Goal: Task Accomplishment & Management: Use online tool/utility

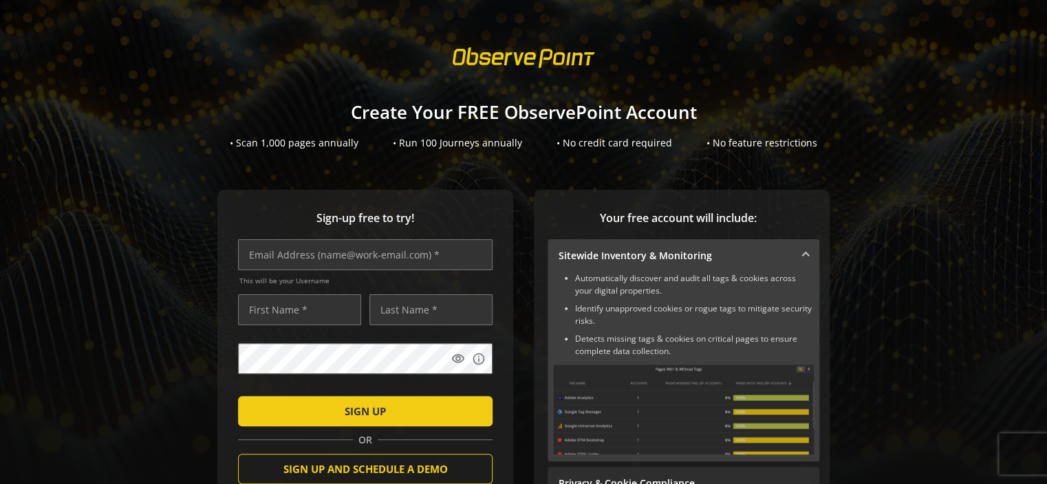
scroll to position [157, 0]
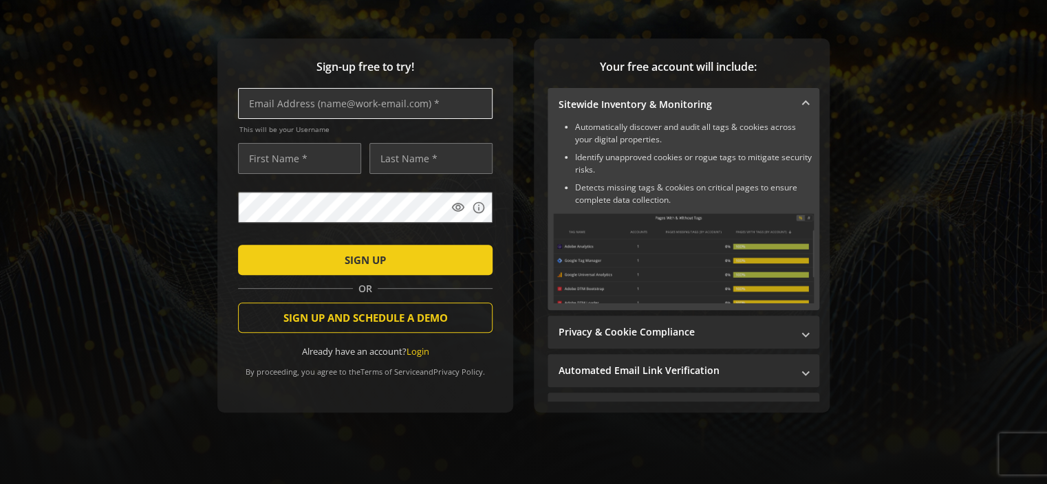
click at [347, 107] on input "text" at bounding box center [365, 103] width 255 height 31
type input "[PERSON_NAME][EMAIL_ADDRESS][DOMAIN_NAME]"
click at [323, 154] on input "text" at bounding box center [299, 158] width 123 height 31
type input "[PERSON_NAME]"
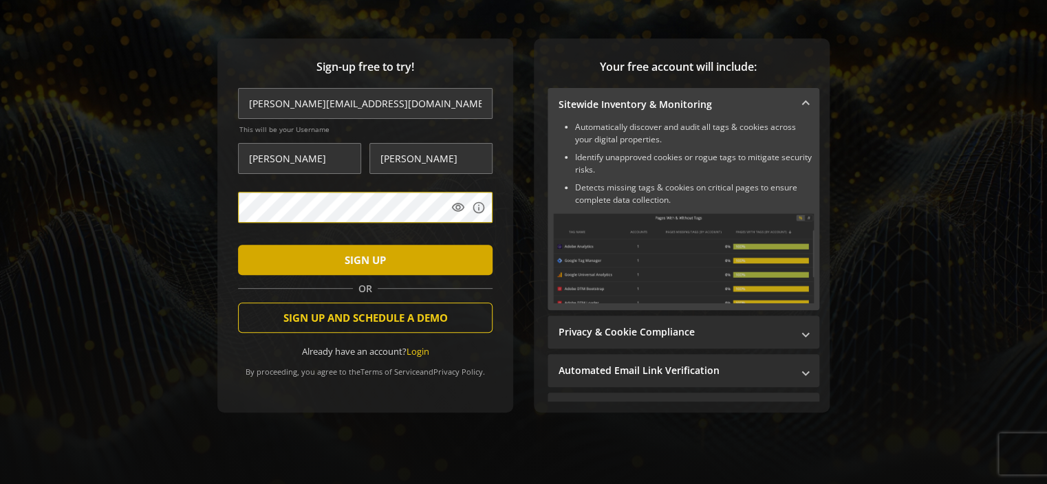
click at [348, 248] on span "SIGN UP" at bounding box center [365, 260] width 41 height 25
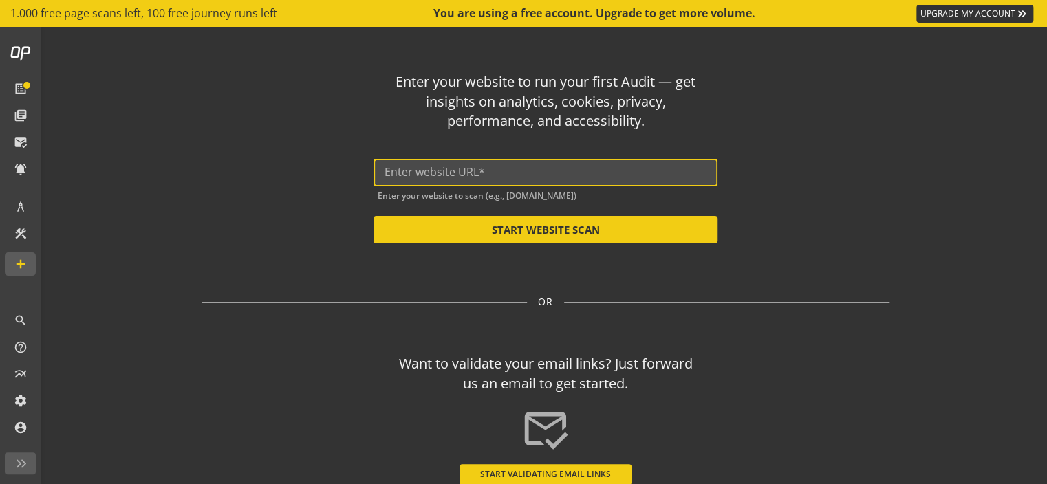
click at [409, 171] on input "text" at bounding box center [546, 172] width 322 height 13
paste input "[URL][DOMAIN_NAME]"
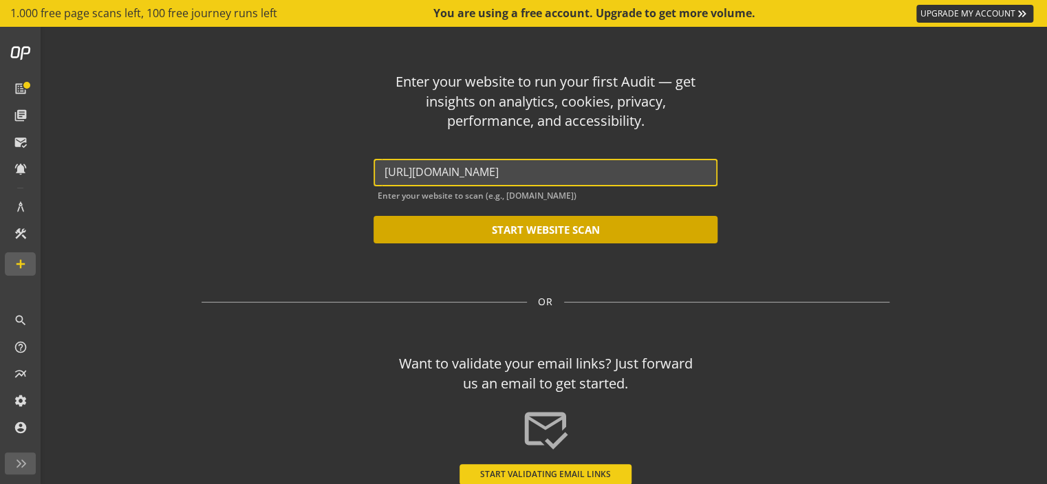
type input "[URL][DOMAIN_NAME]"
click at [497, 230] on button "START WEBSITE SCAN" at bounding box center [546, 230] width 344 height 28
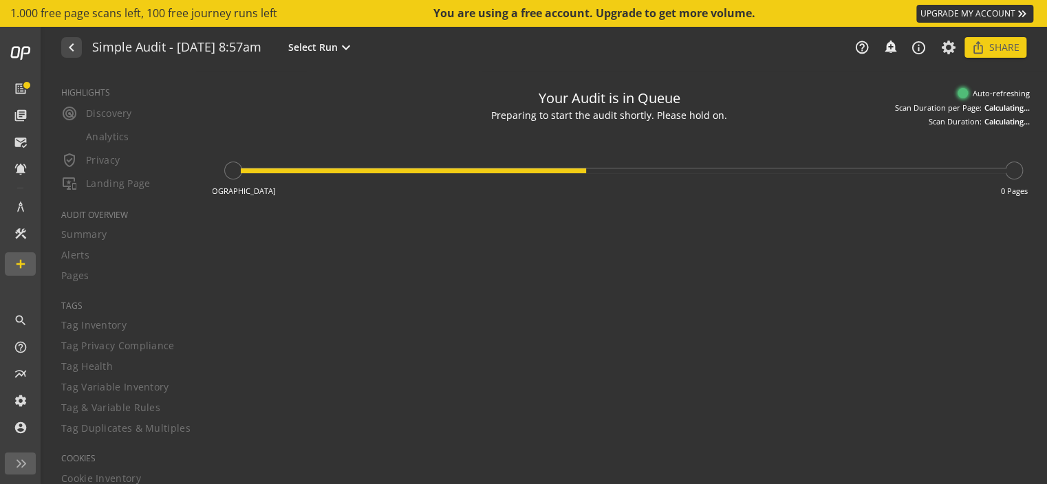
type textarea "Notes can include: -a description of what this audit is validating -changes in …"
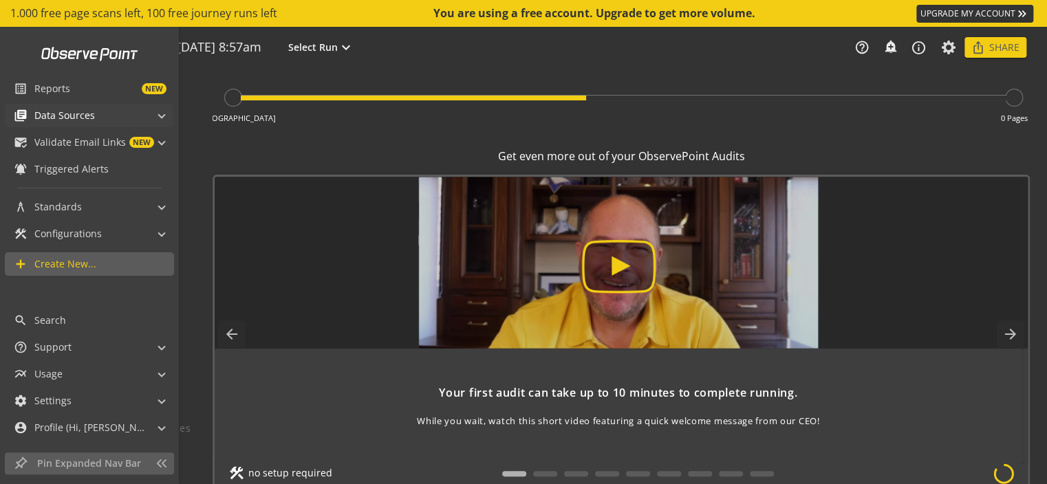
click at [157, 118] on span "library_books Data Sources" at bounding box center [86, 115] width 145 height 23
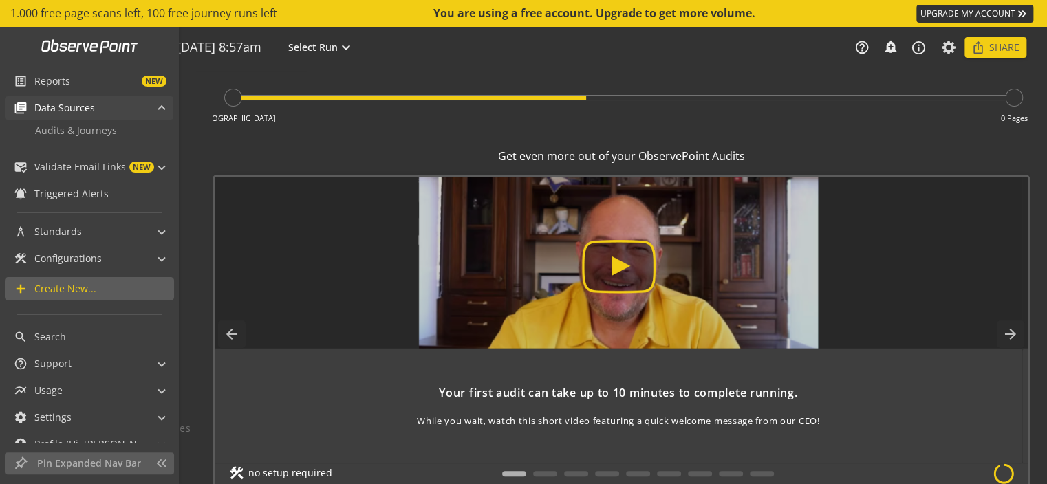
scroll to position [8, 0]
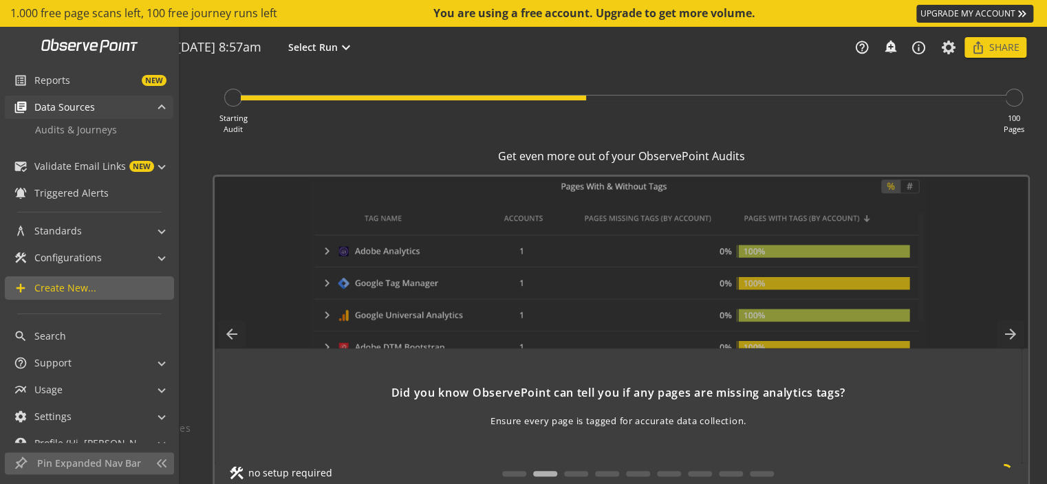
click at [159, 113] on span at bounding box center [162, 109] width 6 height 14
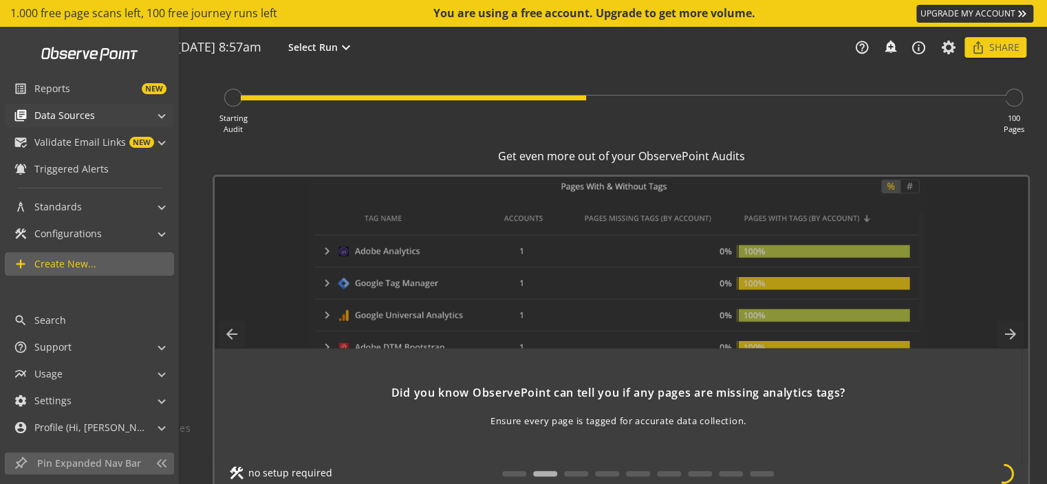
click at [158, 113] on span "library_books Data Sources" at bounding box center [86, 115] width 145 height 23
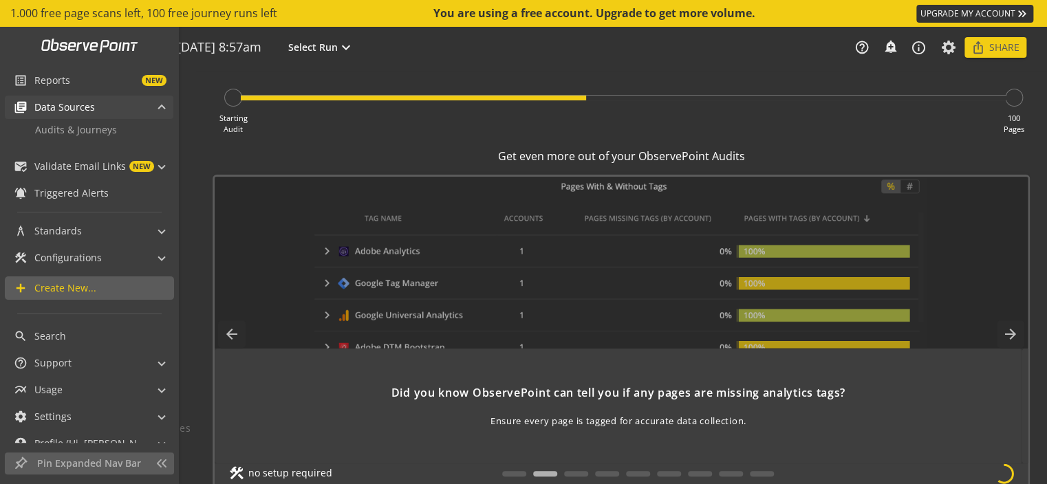
scroll to position [9, 0]
click at [145, 258] on span "construction Configurations" at bounding box center [86, 257] width 145 height 23
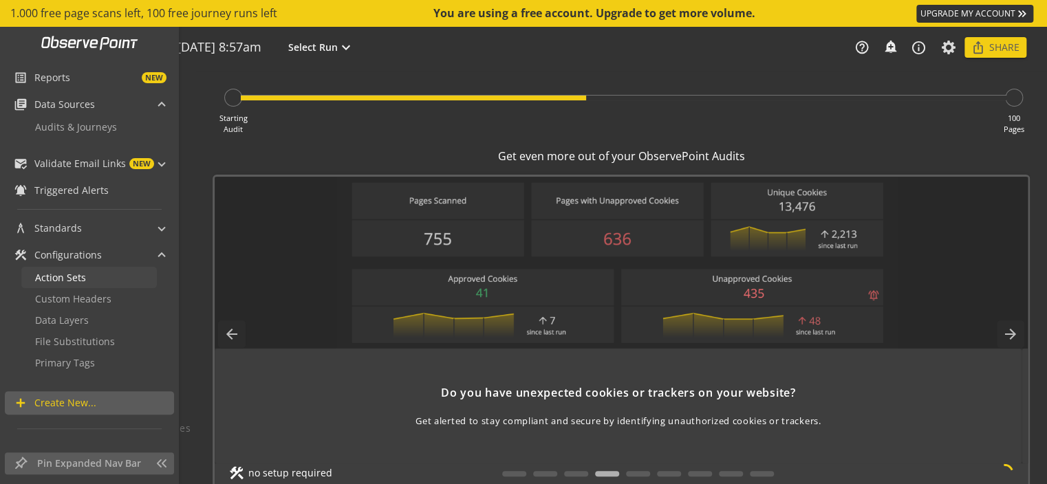
scroll to position [8, 0]
click at [113, 235] on mat-panel-title "architecture Standards" at bounding box center [81, 230] width 134 height 23
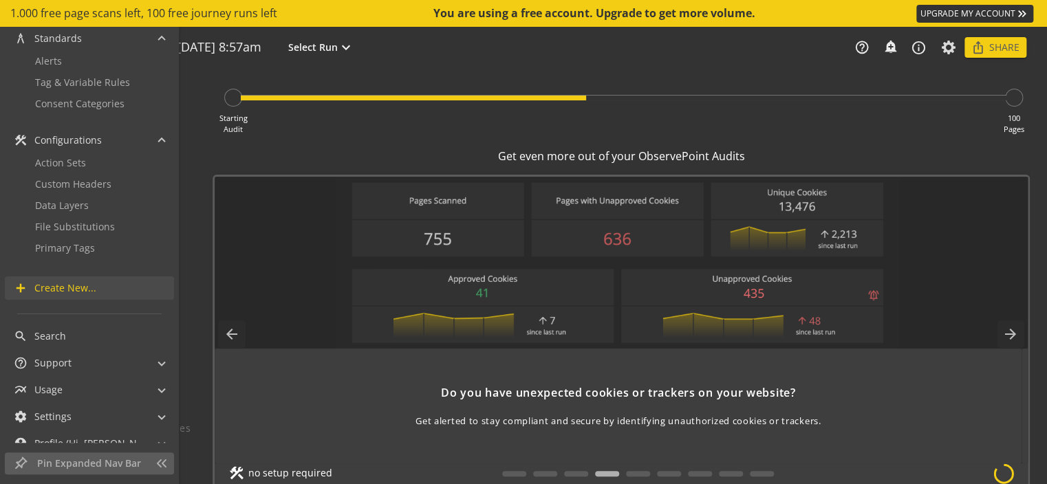
scroll to position [216, 0]
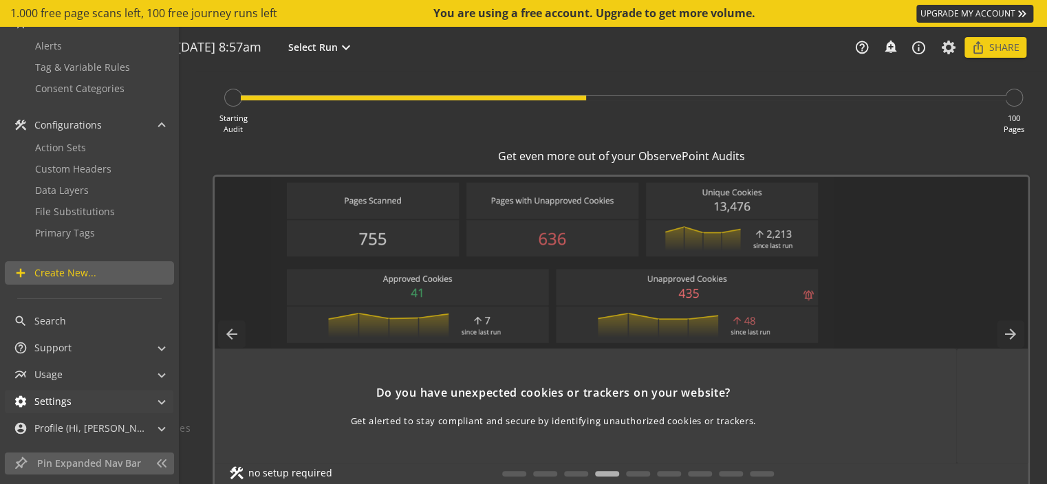
click at [82, 407] on mat-panel-title "settings Settings" at bounding box center [81, 401] width 134 height 23
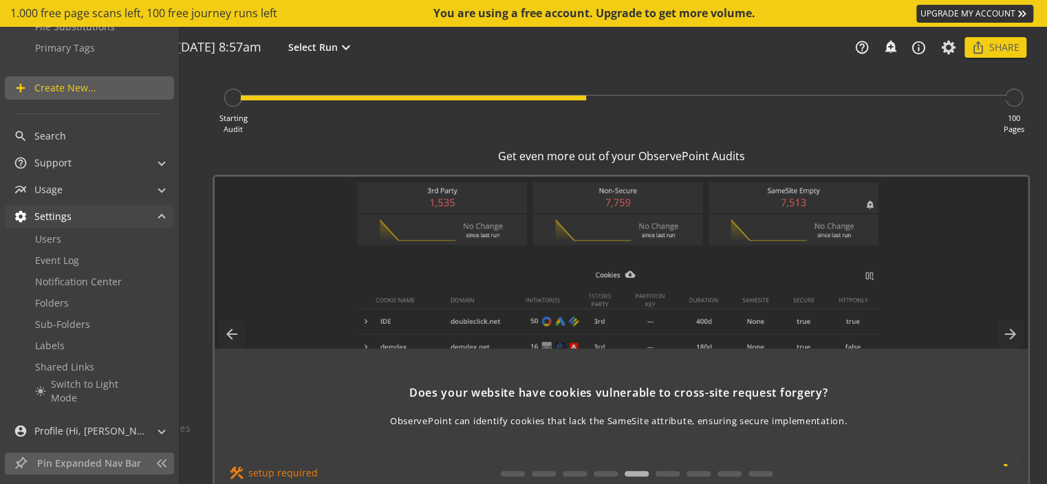
scroll to position [402, 0]
click at [115, 389] on span "Switch to Light Mode" at bounding box center [98, 390] width 95 height 28
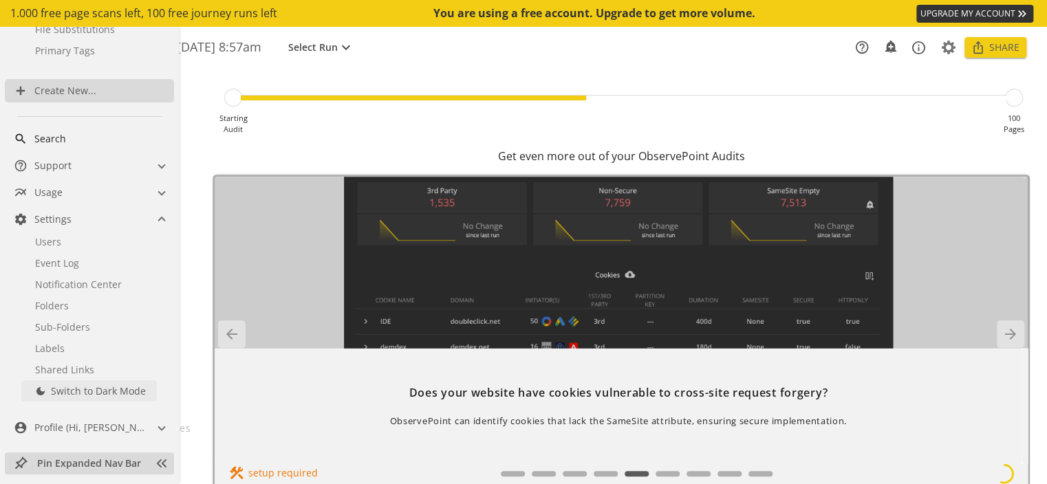
scroll to position [404, 0]
click at [111, 424] on mat-panel-title "account_circle Profile (Hi, [PERSON_NAME]!)" at bounding box center [81, 427] width 134 height 23
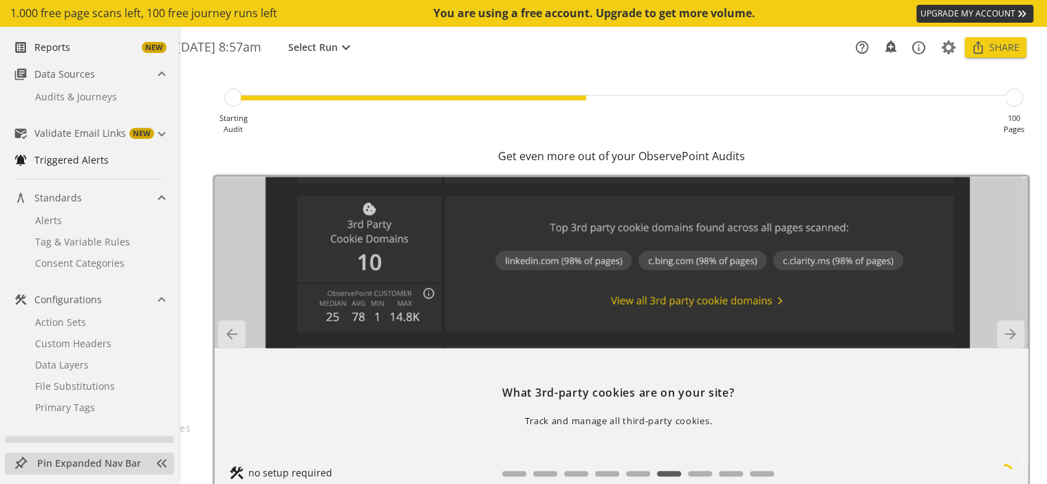
scroll to position [0, 0]
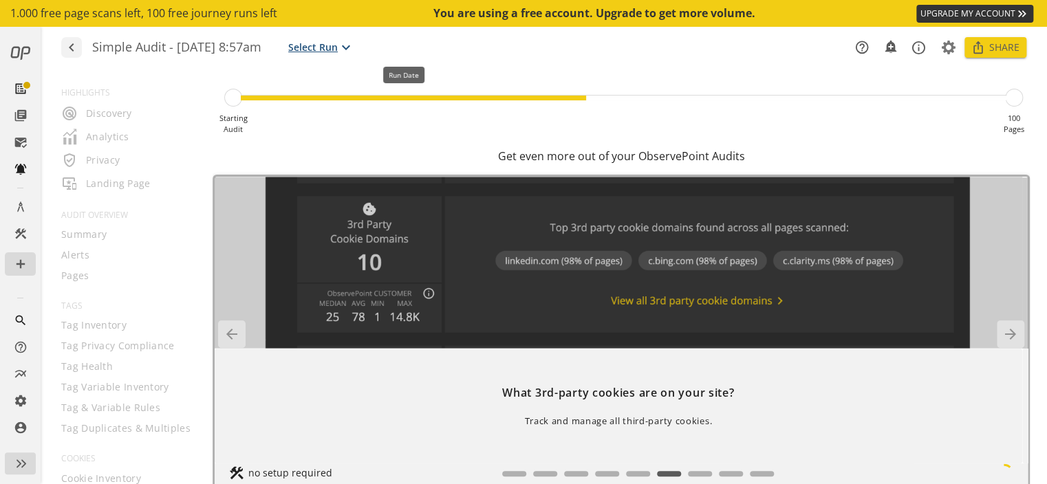
click at [354, 47] on mat-icon "expand_more" at bounding box center [346, 47] width 17 height 17
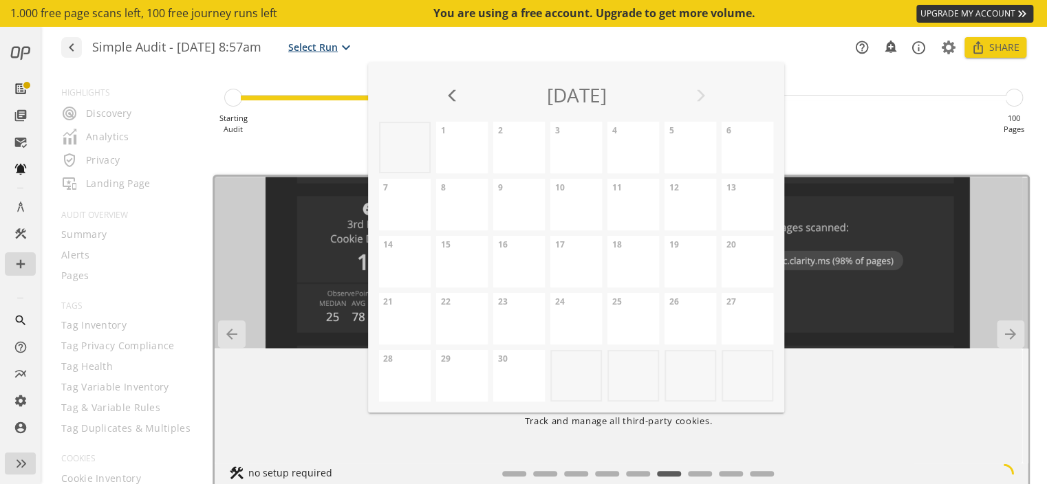
click at [429, 47] on div at bounding box center [523, 242] width 1047 height 484
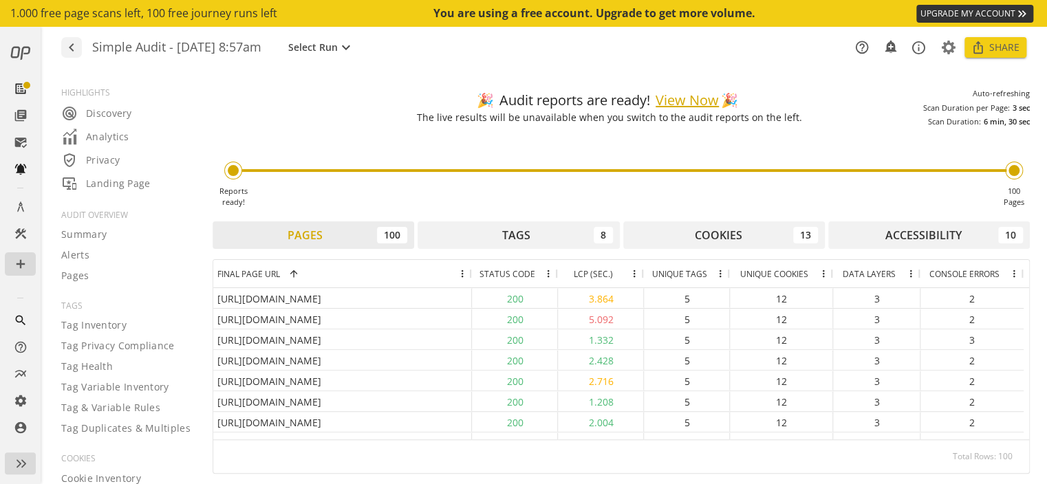
click at [691, 98] on button "View Now" at bounding box center [687, 101] width 63 height 20
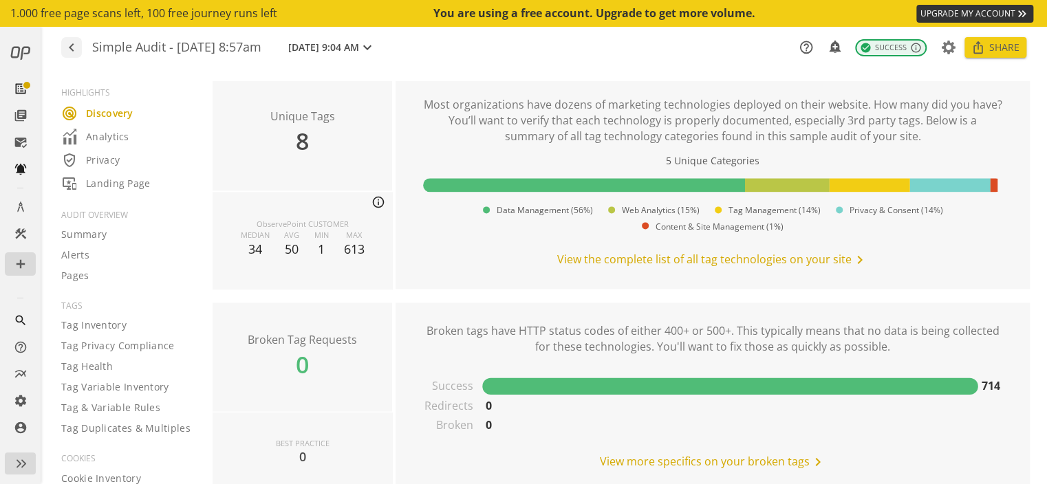
scroll to position [880, 0]
click at [618, 261] on span "View the complete list of all tag technologies on your site chevron_right" at bounding box center [712, 260] width 311 height 17
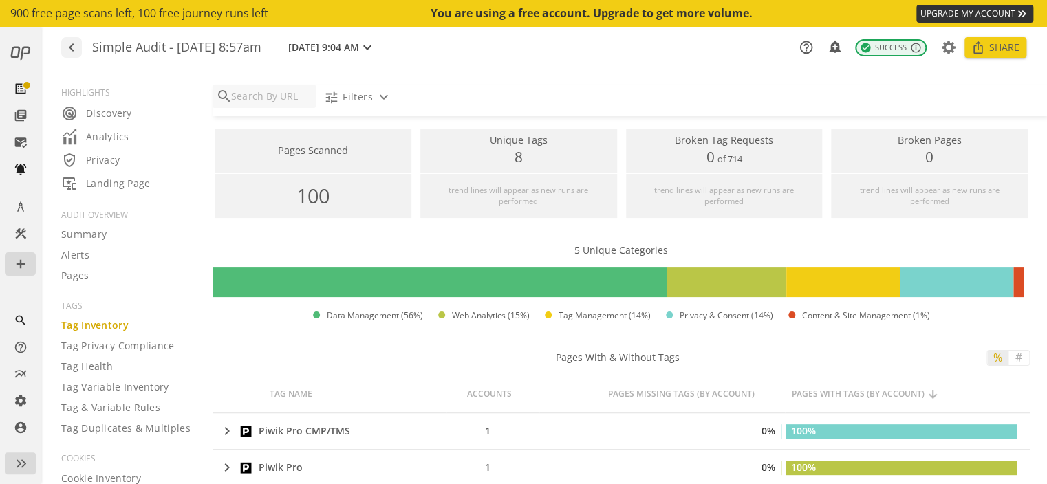
scroll to position [0, 3]
click at [118, 120] on span "radar Discovery" at bounding box center [96, 113] width 71 height 17
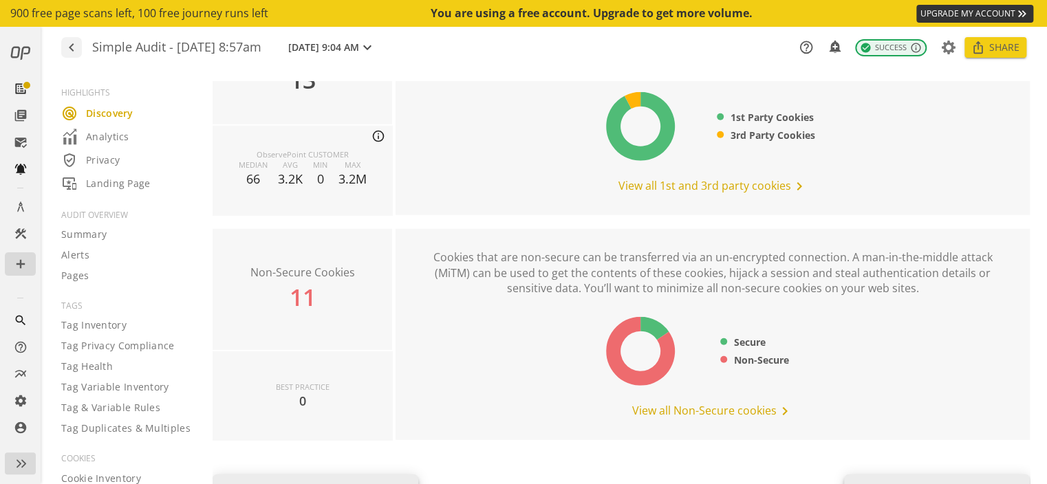
scroll to position [1826, 0]
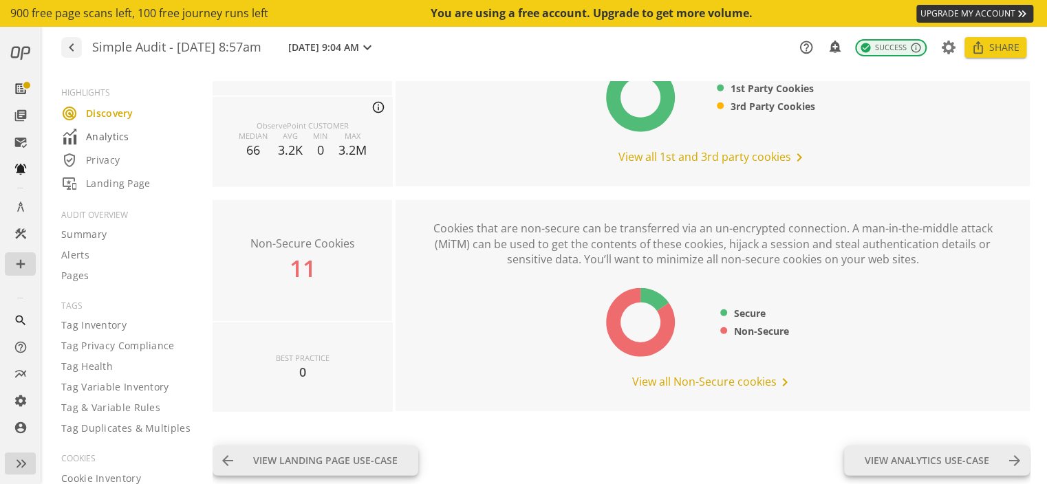
click at [125, 131] on span "Analytics" at bounding box center [95, 137] width 68 height 17
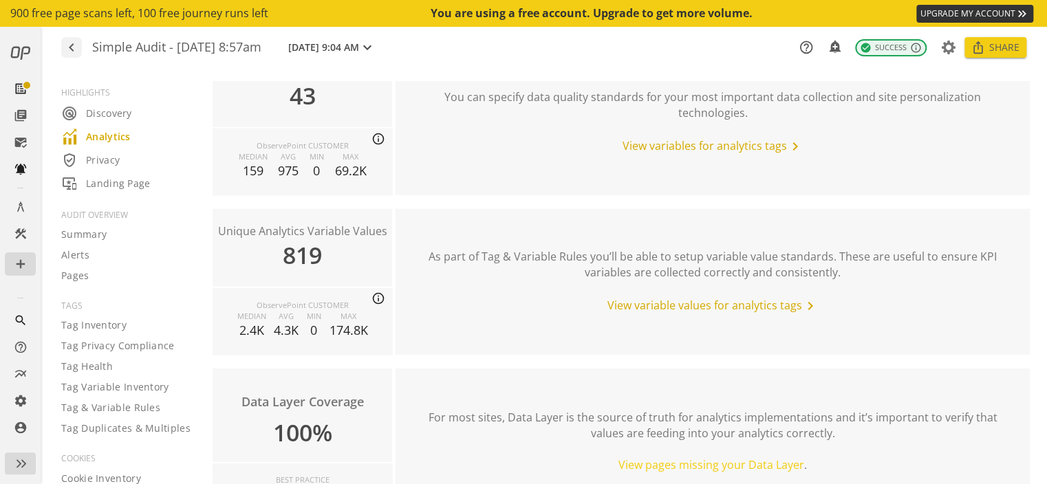
scroll to position [1682, 0]
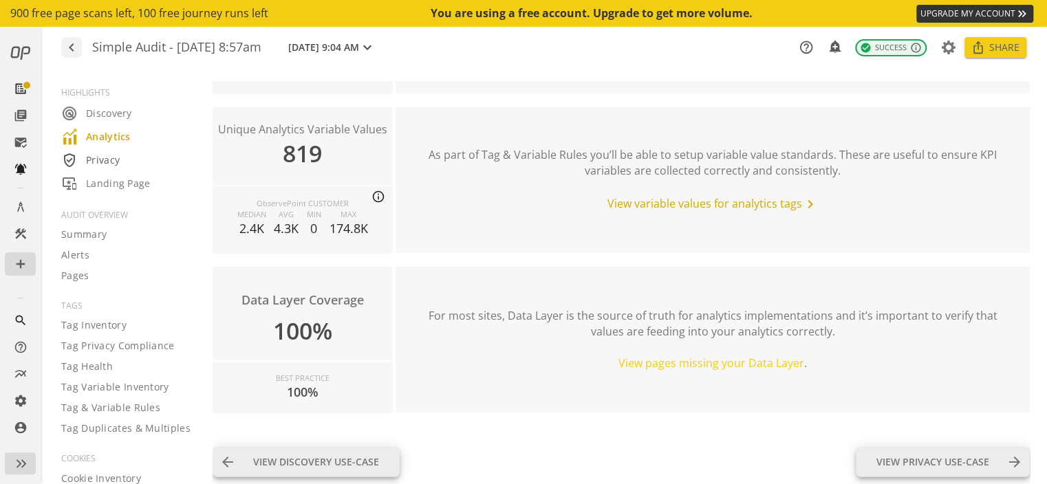
click at [122, 159] on div "verified_user Privacy" at bounding box center [128, 160] width 134 height 17
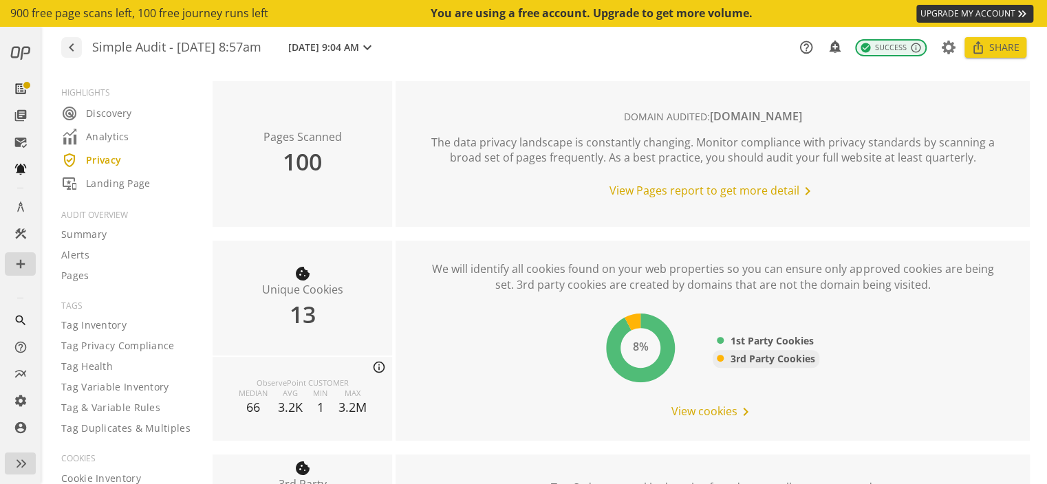
click at [735, 358] on span "3rd Party Cookies" at bounding box center [773, 359] width 85 height 14
click at [708, 405] on span "View cookies chevron_right" at bounding box center [712, 412] width 83 height 17
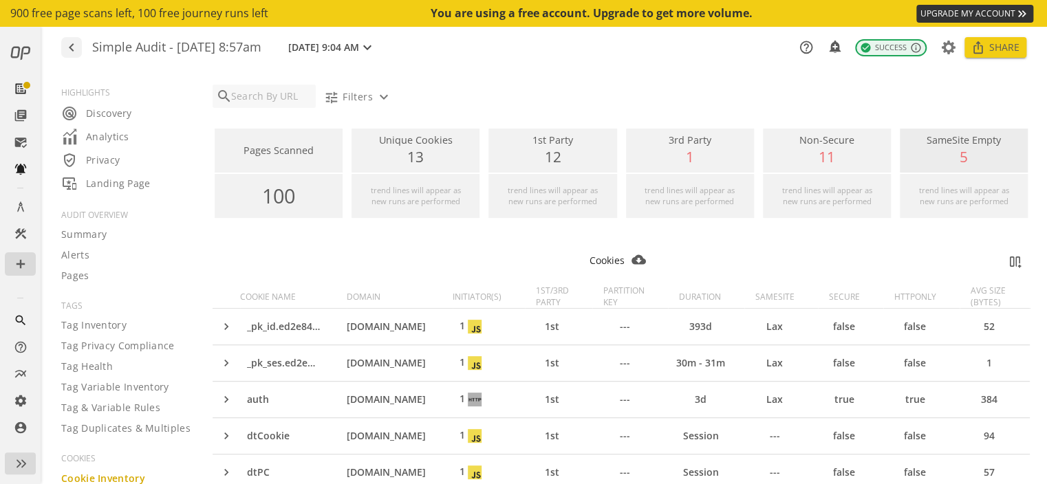
scroll to position [0, 3]
click at [951, 45] on icon at bounding box center [948, 48] width 17 height 10
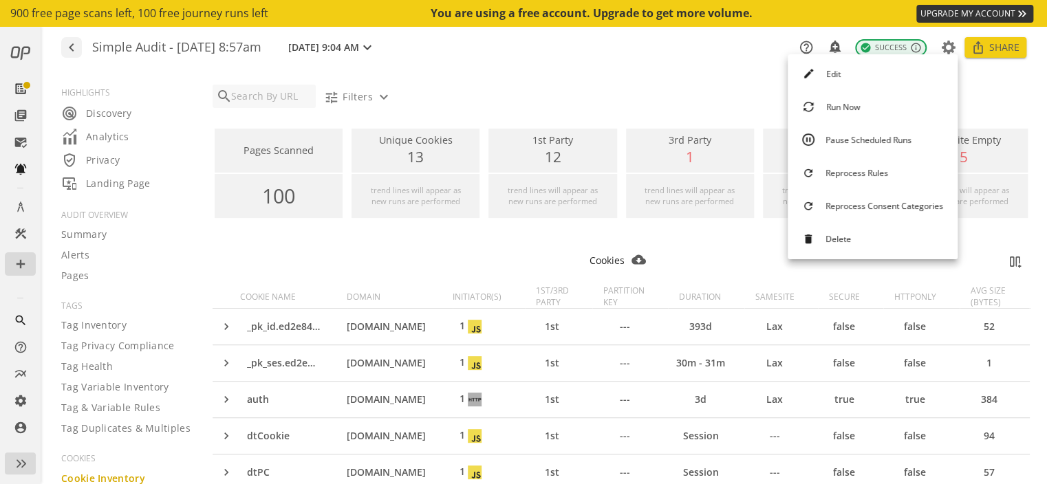
click at [1021, 86] on div at bounding box center [523, 242] width 1047 height 484
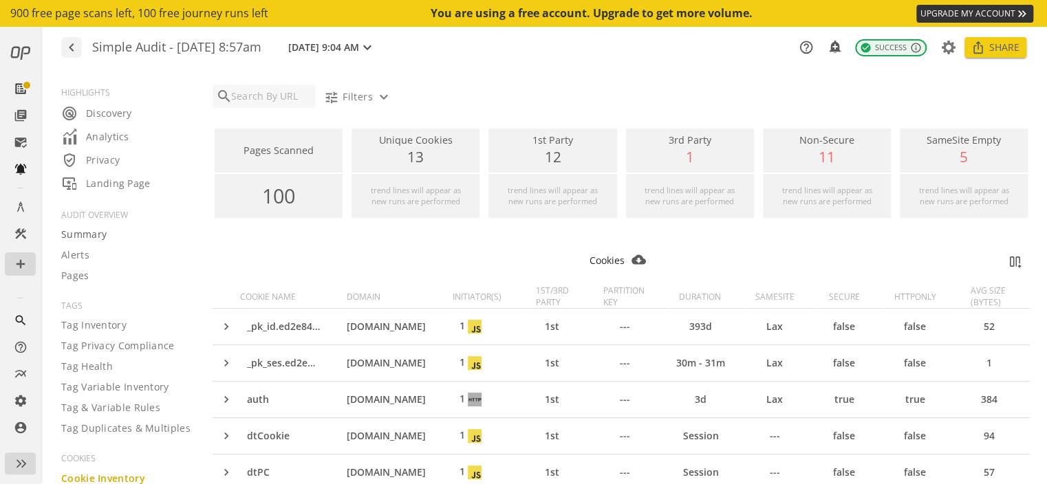
click at [108, 236] on div "Summary" at bounding box center [128, 235] width 134 height 14
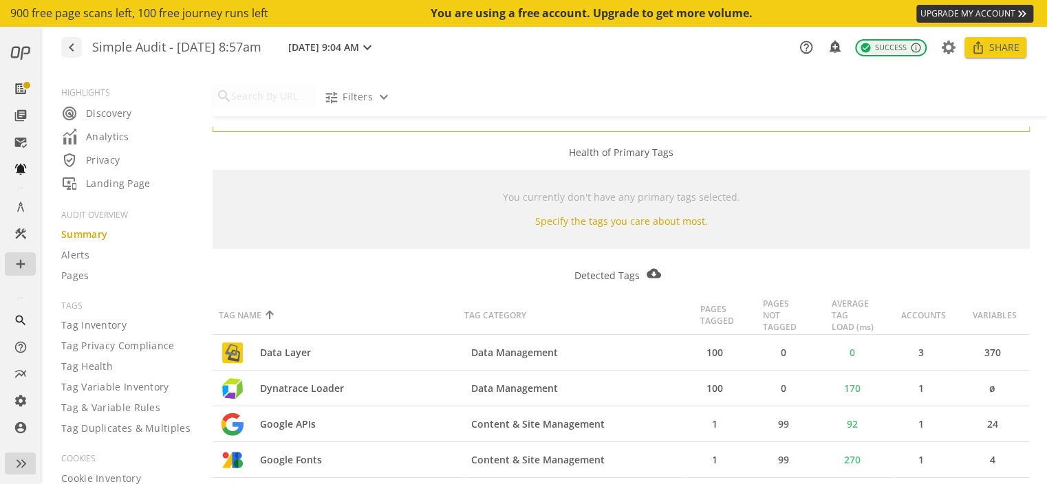
scroll to position [602, 0]
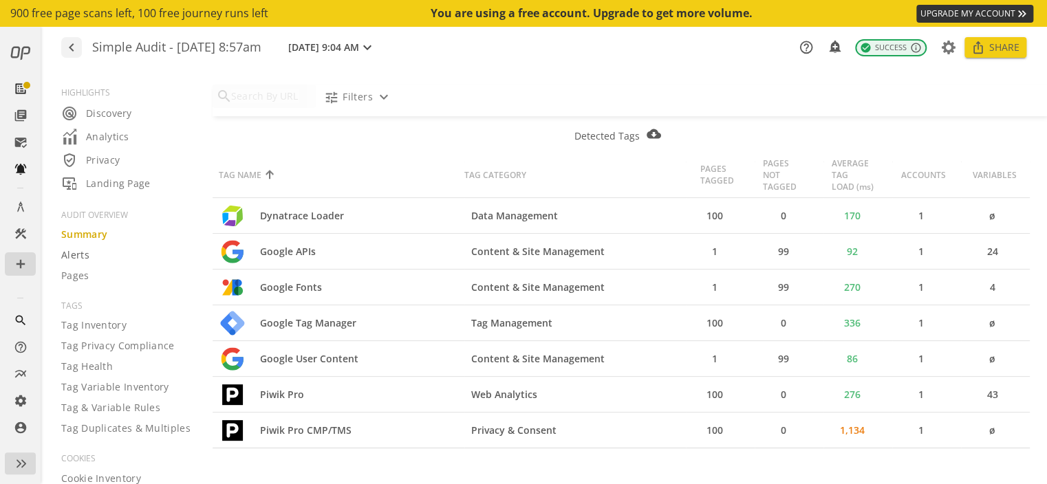
click at [70, 257] on span "Alerts" at bounding box center [75, 255] width 28 height 14
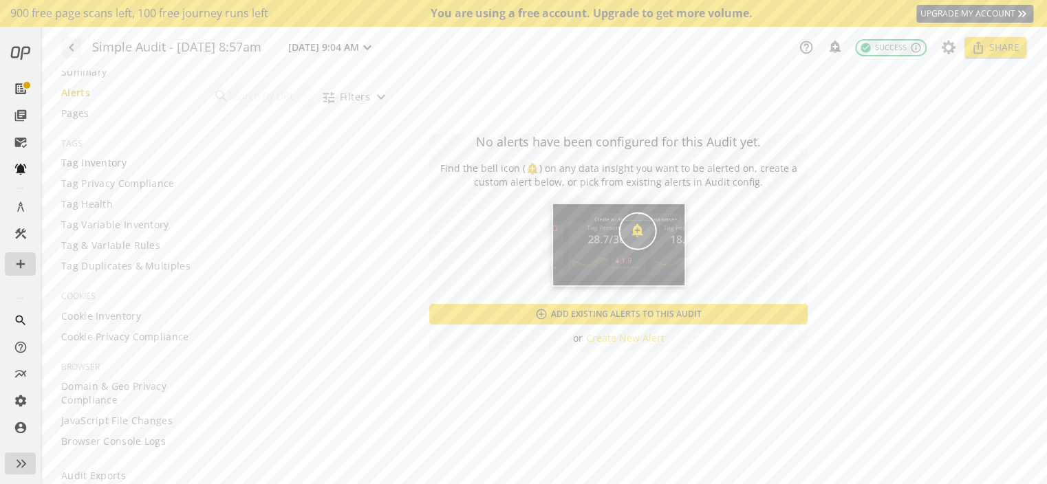
scroll to position [164, 0]
click at [128, 316] on span "Cookie Inventory" at bounding box center [101, 315] width 80 height 14
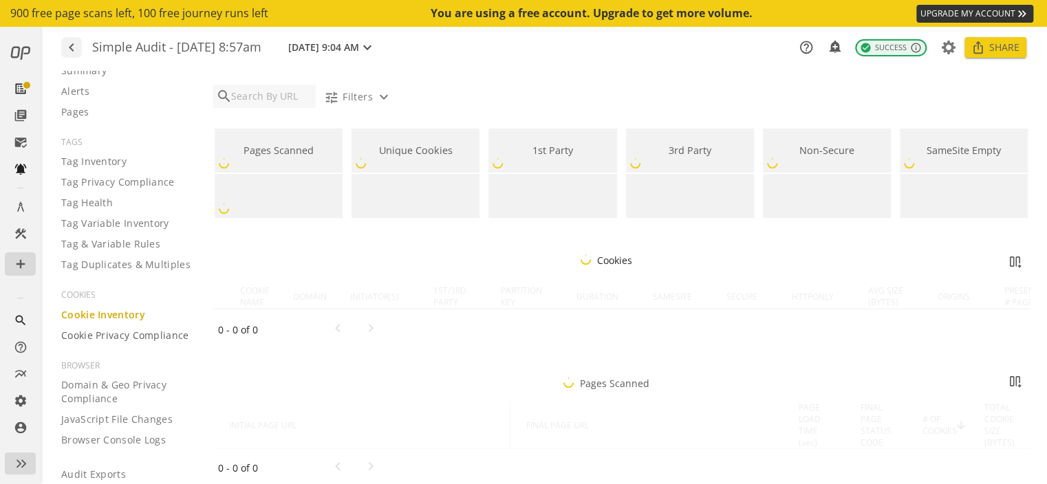
click at [128, 336] on span "Cookie Privacy Compliance" at bounding box center [125, 336] width 128 height 14
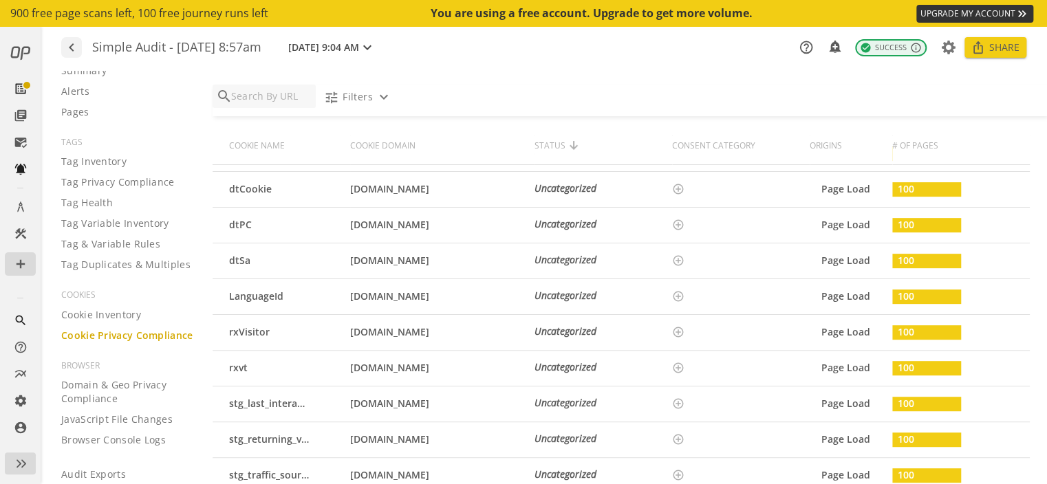
scroll to position [171, 0]
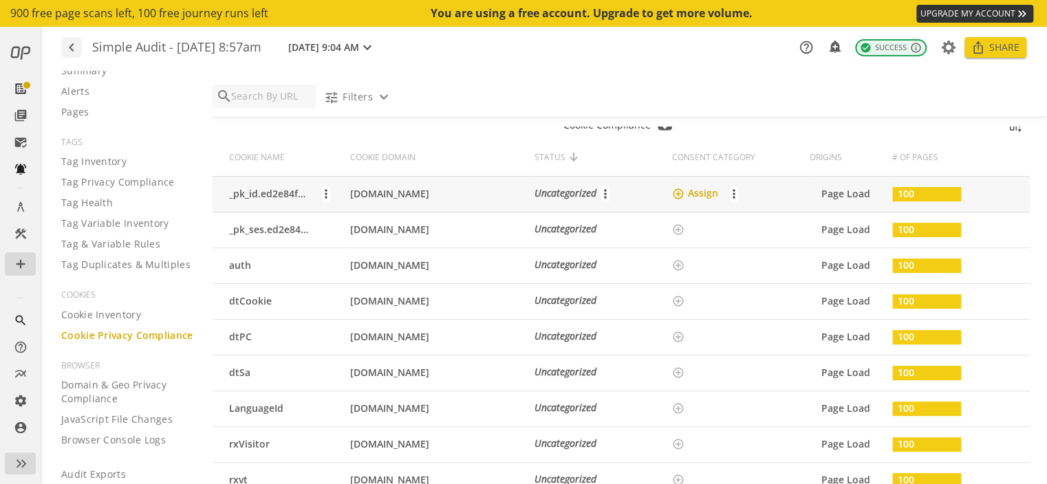
click at [672, 192] on mat-icon "add_circle_outline" at bounding box center [678, 194] width 12 height 12
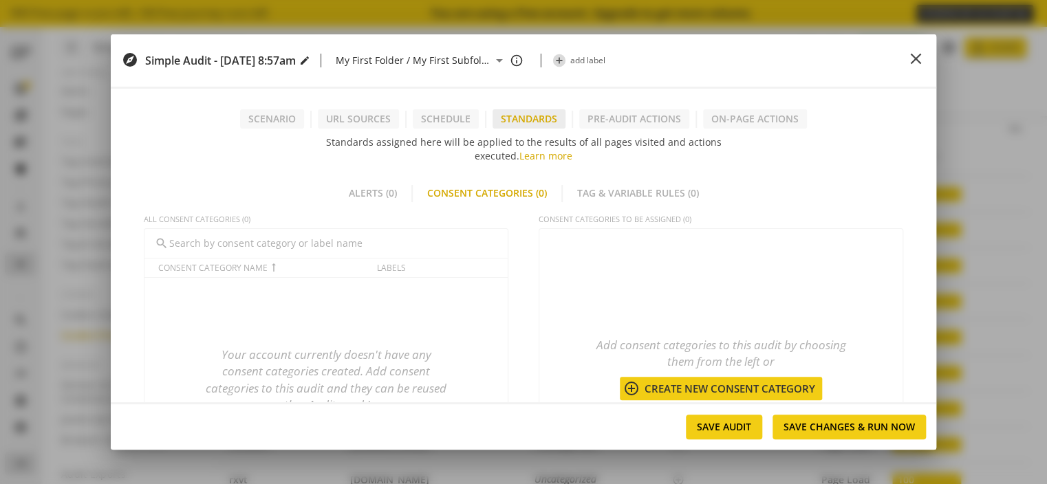
scroll to position [145, 0]
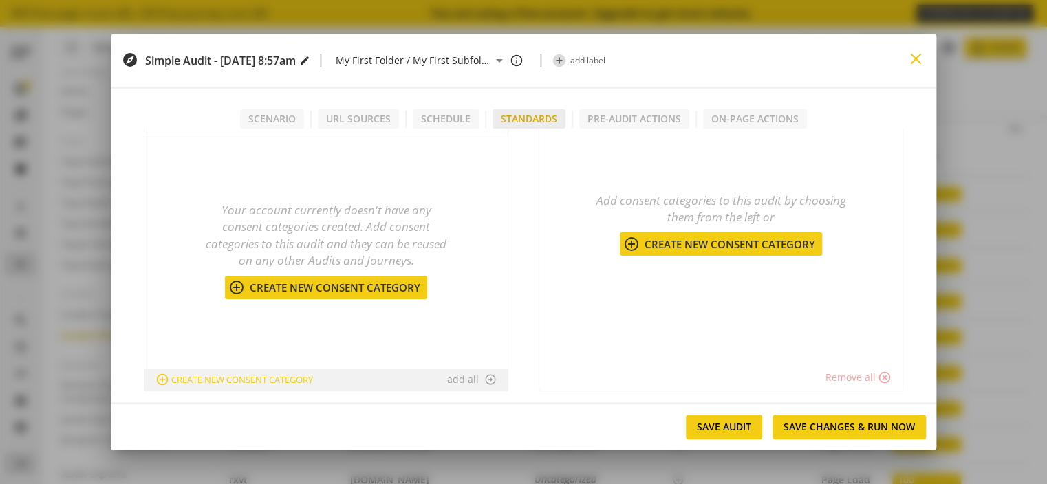
click at [918, 61] on mat-icon "close" at bounding box center [916, 59] width 19 height 19
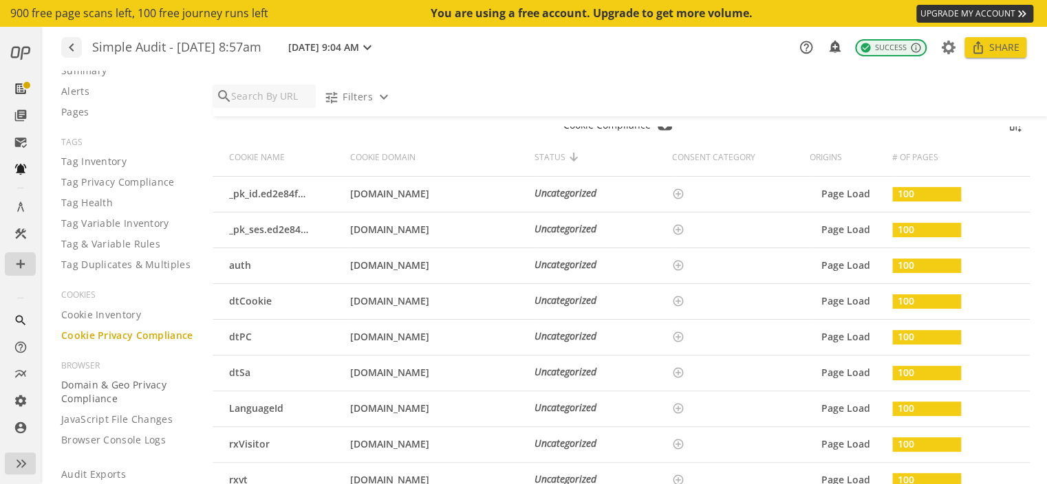
scroll to position [316, 0]
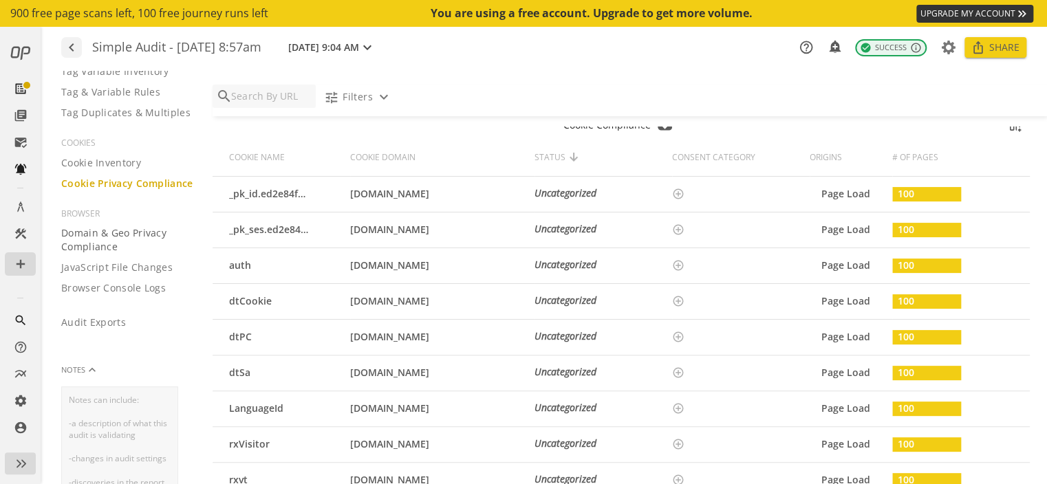
click at [115, 254] on span "Domain & Geo Privacy Compliance" at bounding box center [128, 240] width 134 height 28
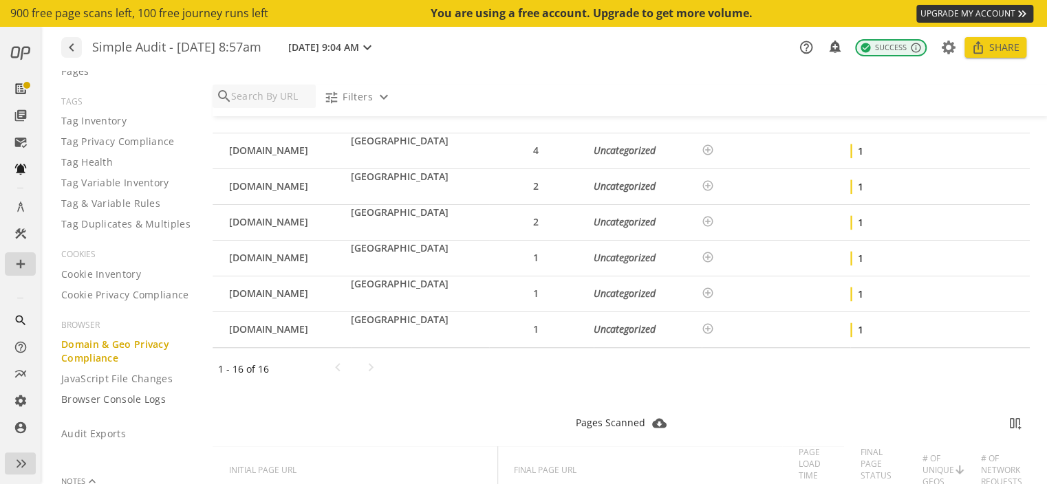
scroll to position [322, 0]
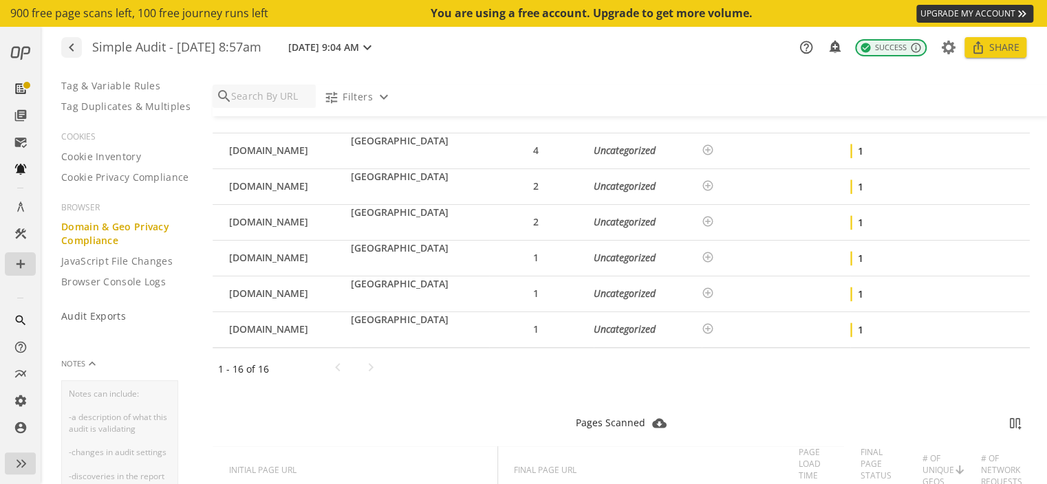
click at [98, 312] on span "Audit Exports" at bounding box center [93, 317] width 65 height 14
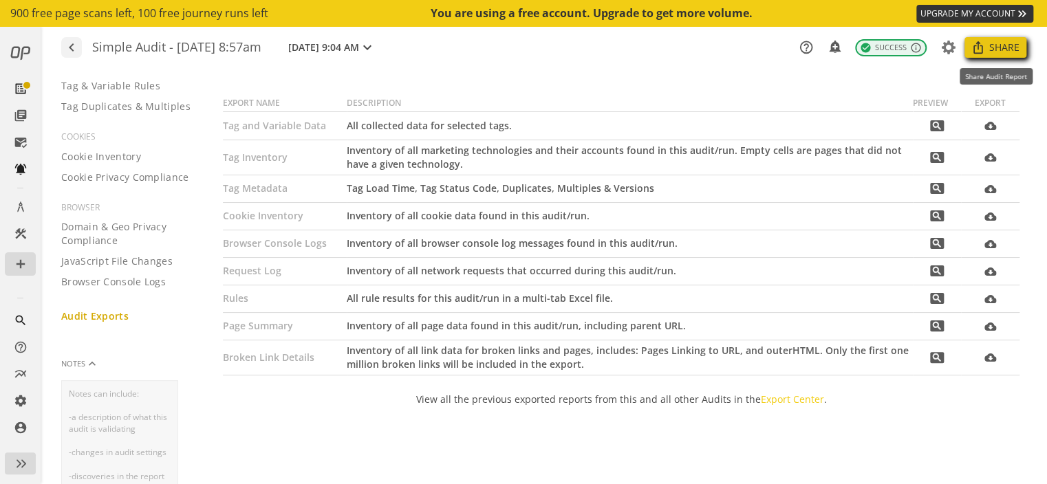
click at [988, 54] on span at bounding box center [995, 47] width 62 height 33
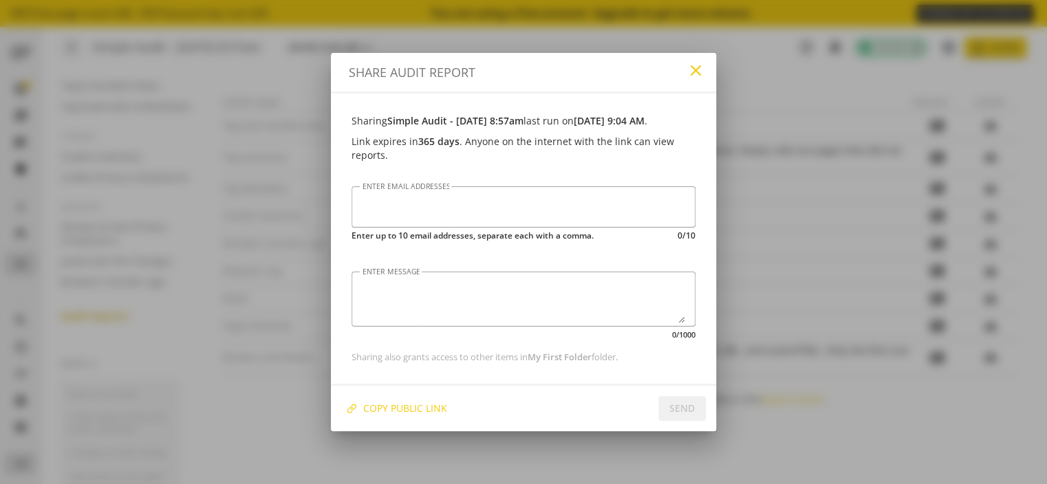
click at [699, 70] on mat-icon "close" at bounding box center [695, 70] width 19 height 19
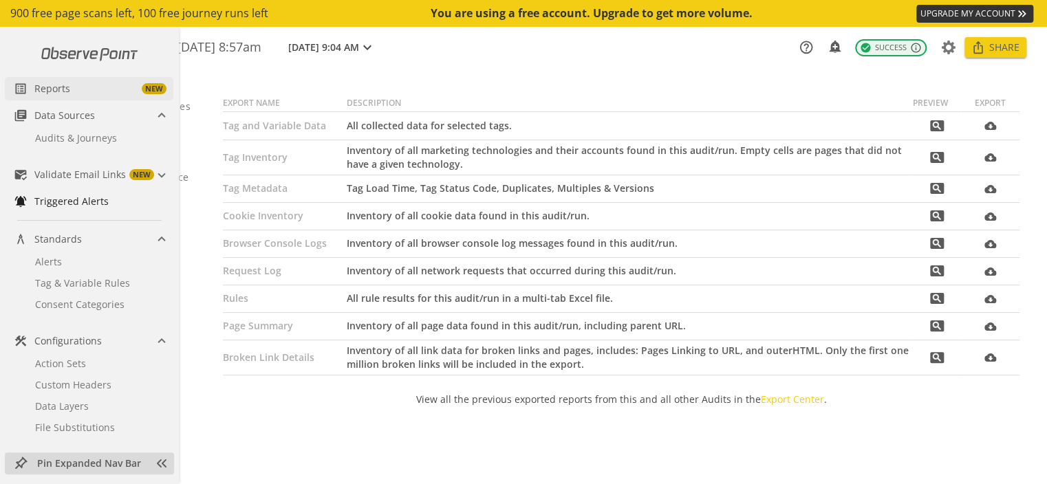
click at [60, 94] on span "Reports" at bounding box center [52, 89] width 36 height 14
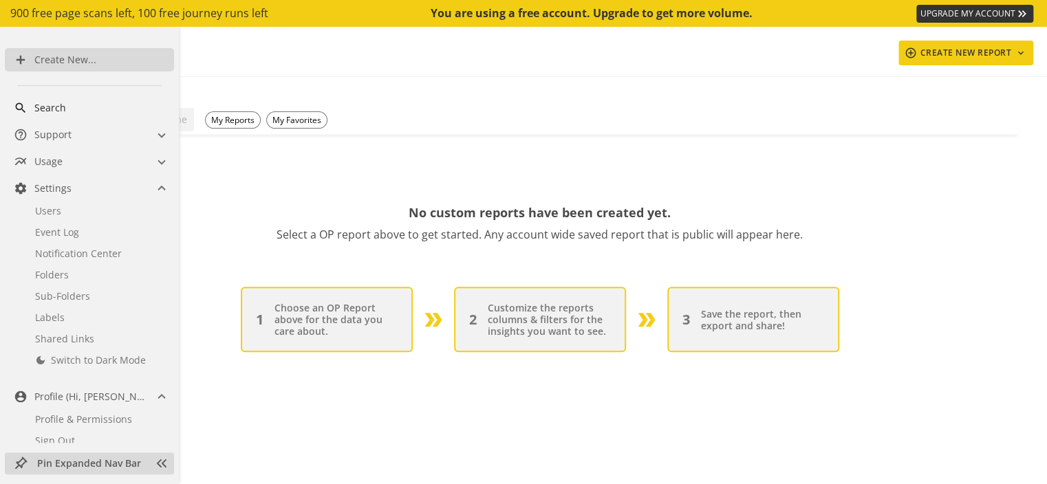
scroll to position [457, 0]
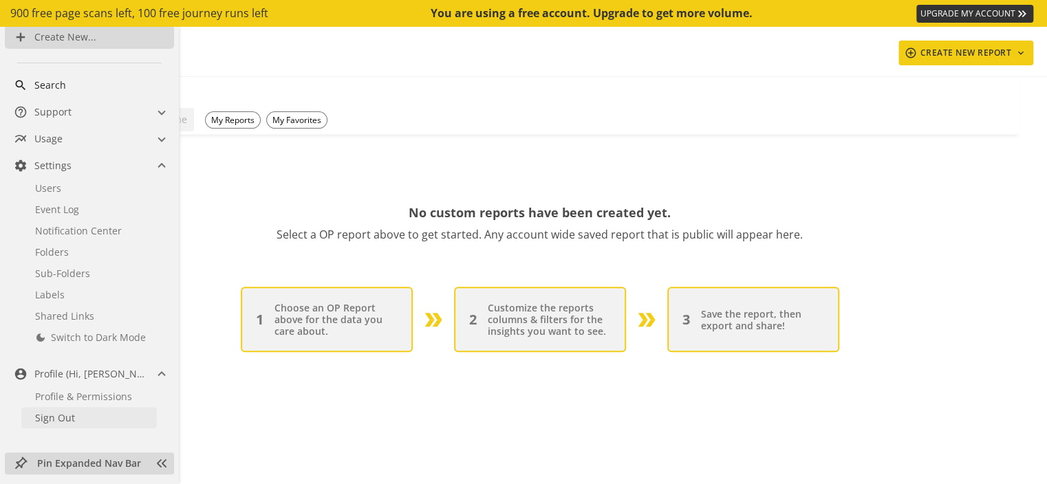
click at [76, 417] on link "Sign Out" at bounding box center [89, 417] width 136 height 21
